Goal: Find specific page/section: Find specific page/section

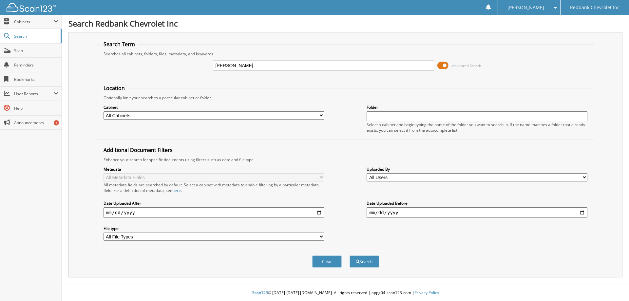
type input "[PERSON_NAME]"
click at [350, 256] on button "Search" at bounding box center [364, 262] width 29 height 12
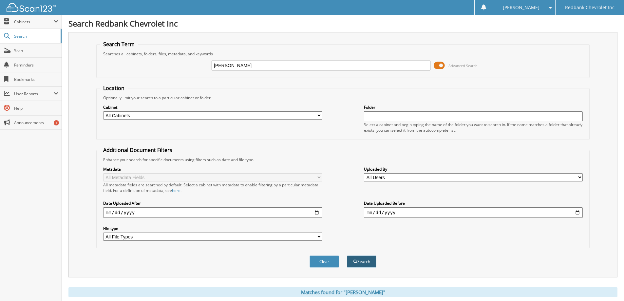
click at [364, 262] on button "Search" at bounding box center [361, 262] width 29 height 12
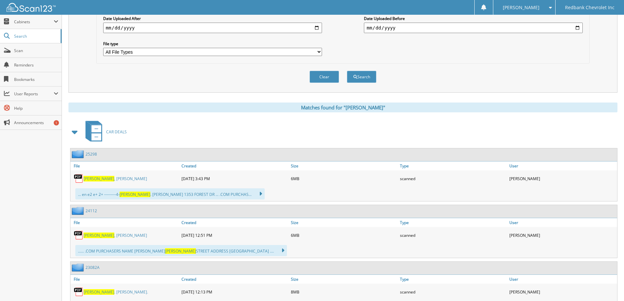
scroll to position [197, 0]
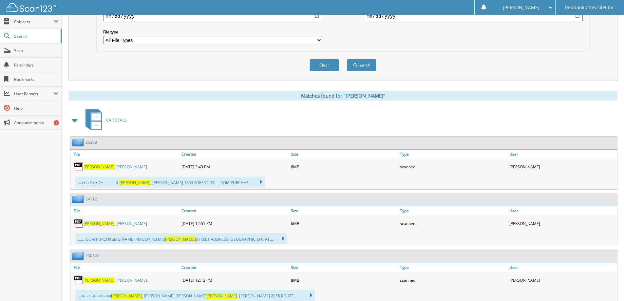
click at [107, 167] on link "RHOADS , GREG BRYAN" at bounding box center [116, 167] width 64 height 6
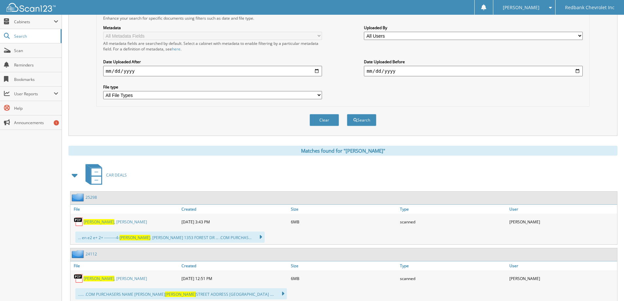
scroll to position [131, 0]
